Goal: Information Seeking & Learning: Learn about a topic

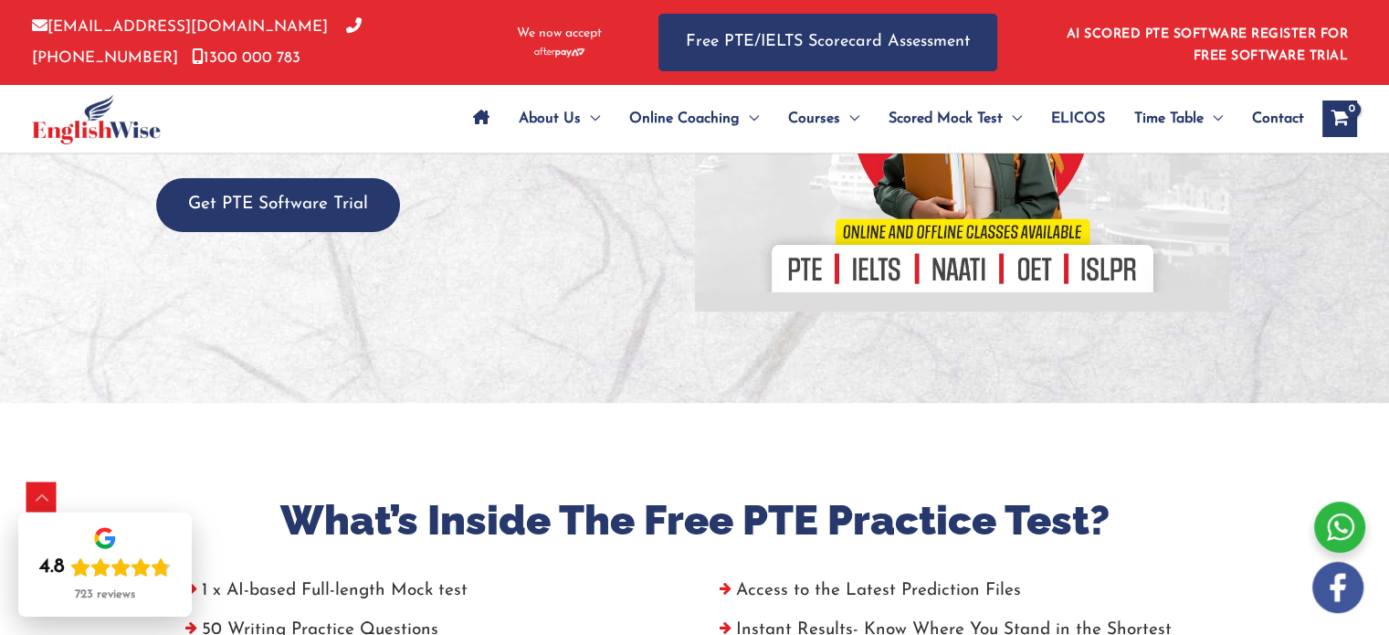
scroll to position [375, 0]
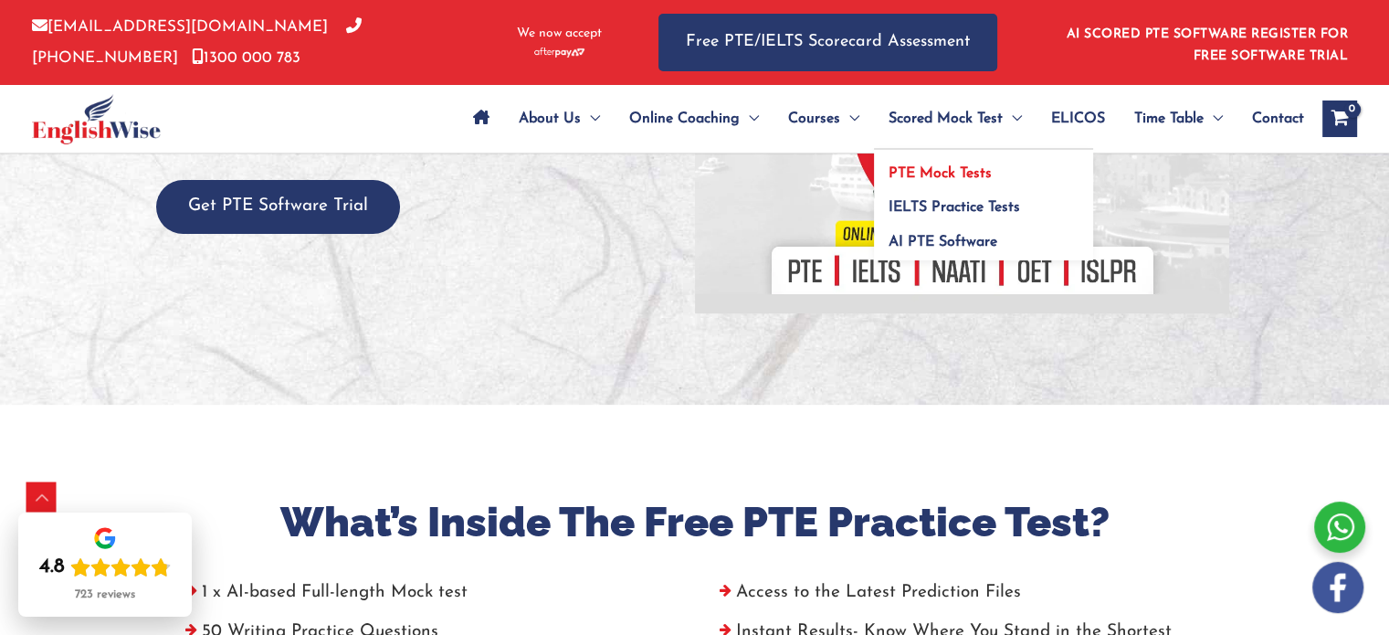
click at [928, 171] on span "PTE Mock Tests" at bounding box center [940, 173] width 103 height 15
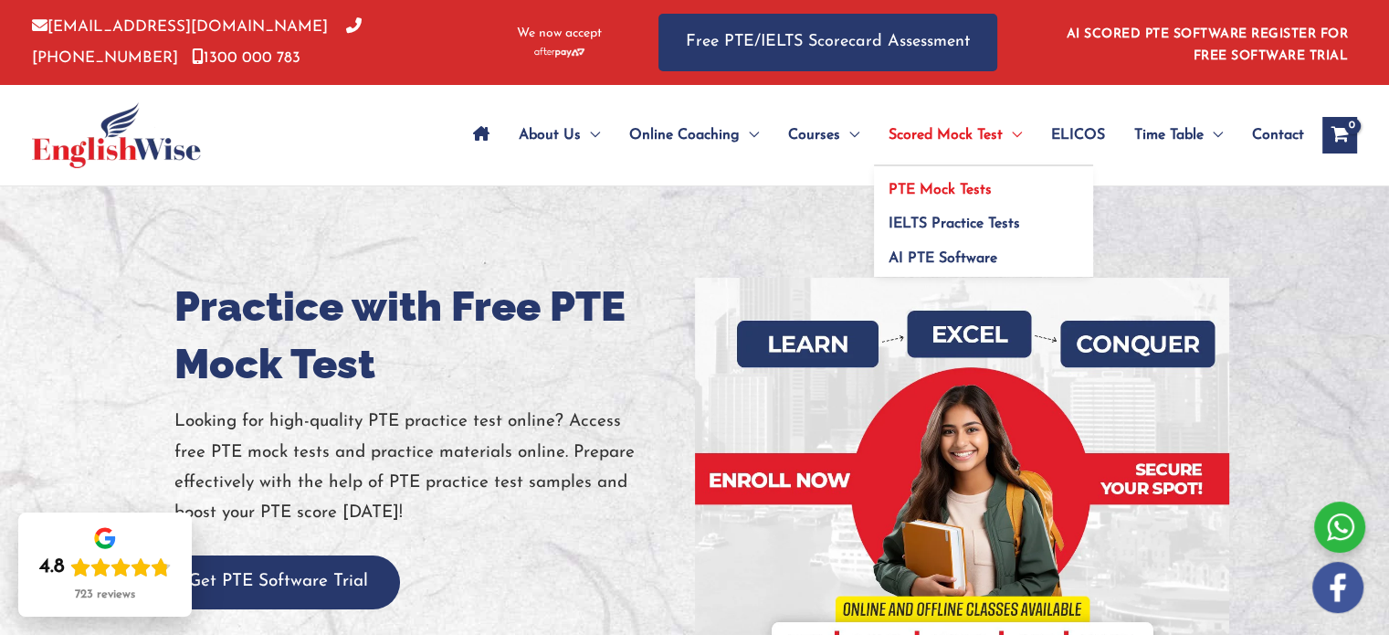
click at [922, 191] on span "PTE Mock Tests" at bounding box center [940, 190] width 103 height 15
